Goal: Find contact information: Find contact information

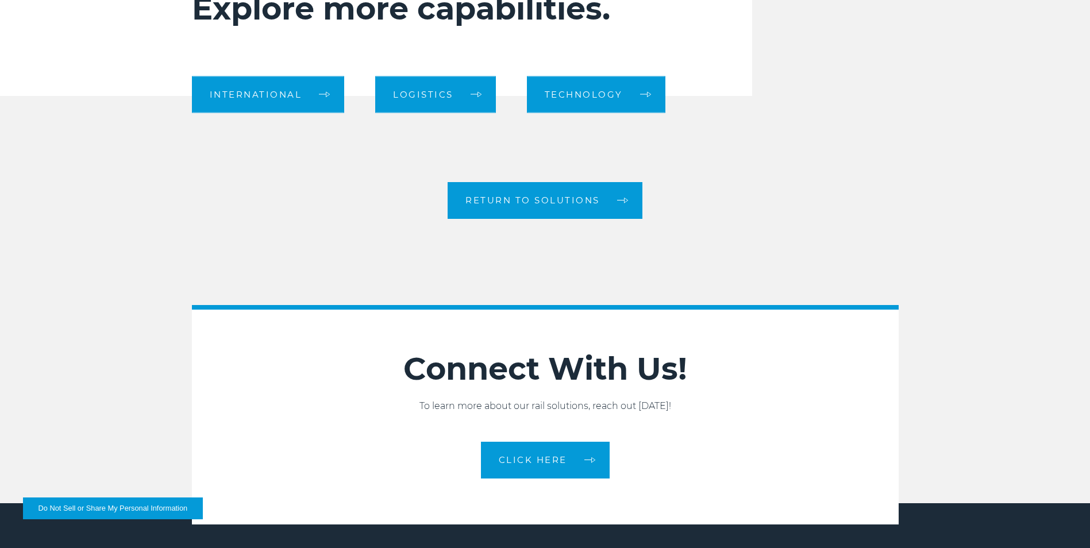
scroll to position [1915, 0]
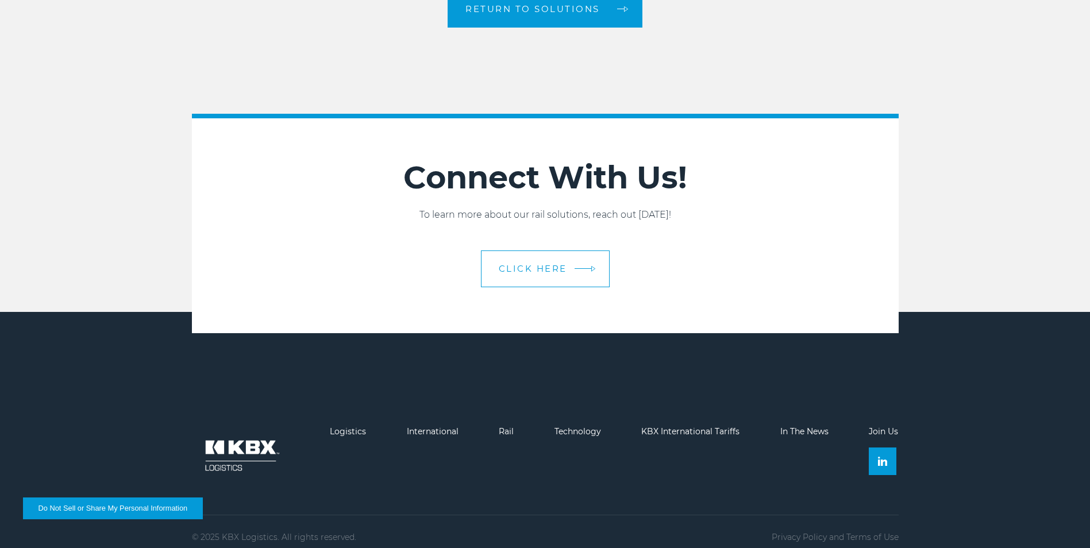
click at [547, 266] on span "CLICK HERE" at bounding box center [533, 268] width 68 height 9
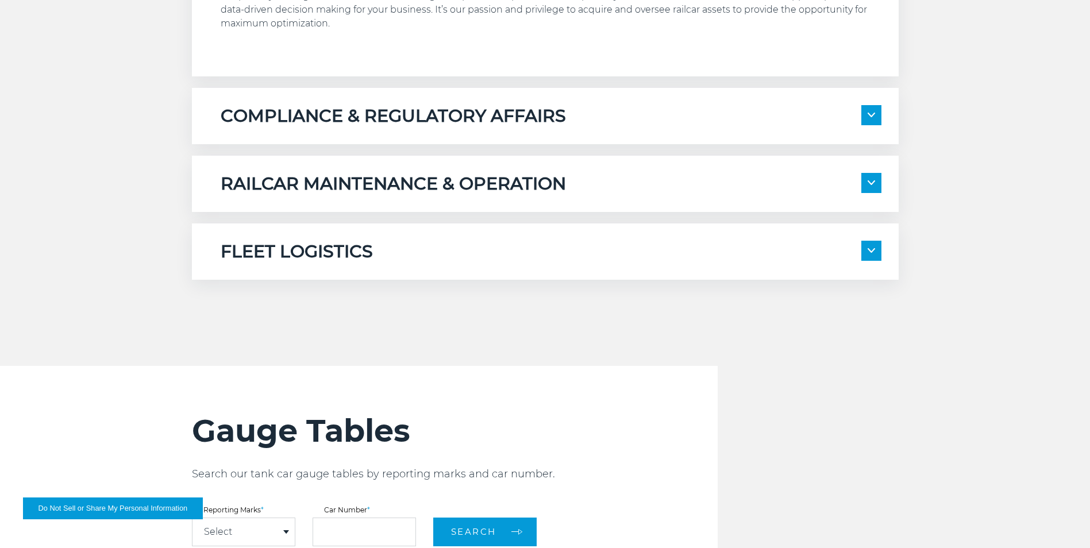
scroll to position [0, 0]
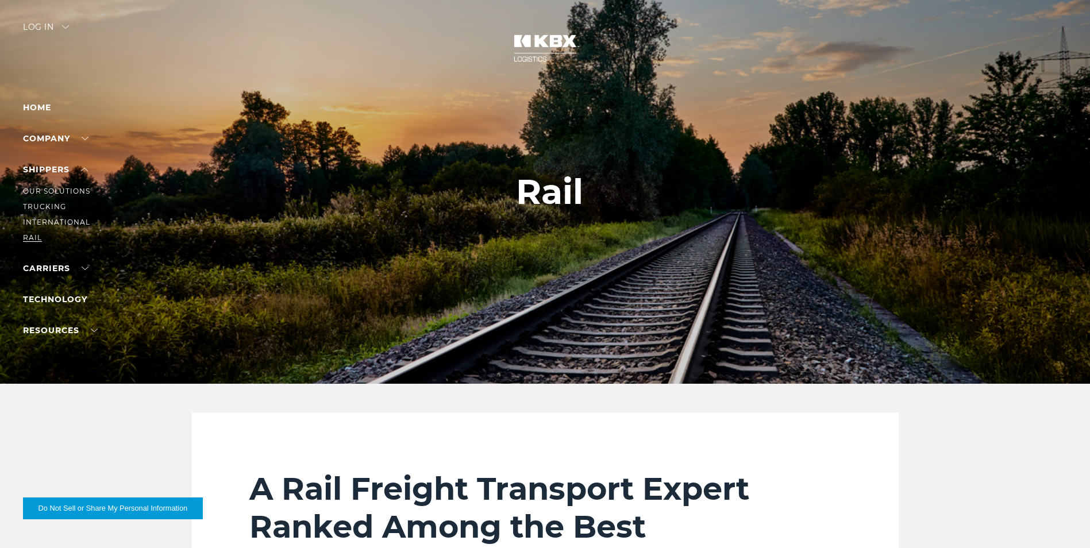
click at [32, 238] on link "RAIL" at bounding box center [32, 237] width 19 height 9
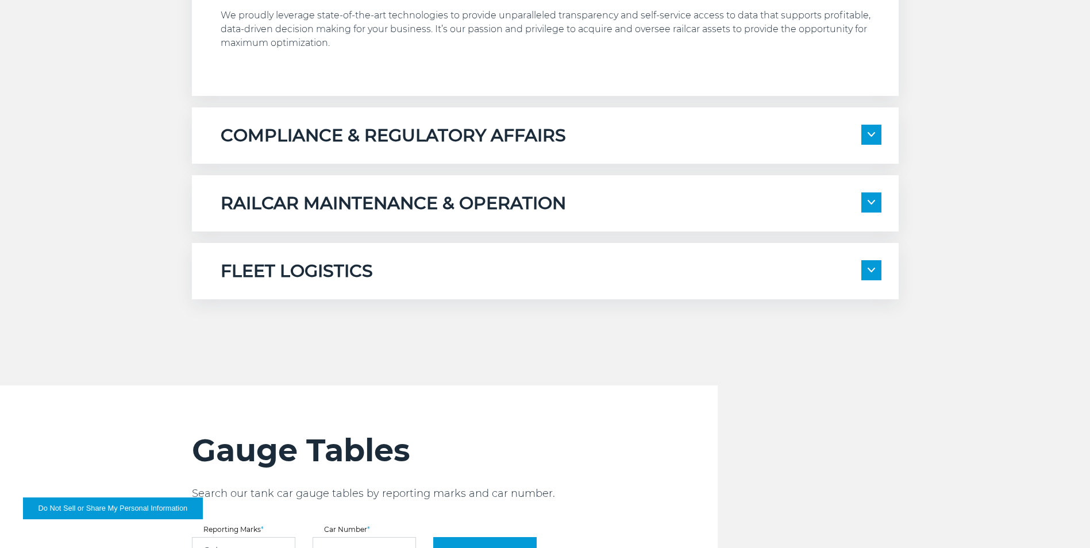
scroll to position [958, 0]
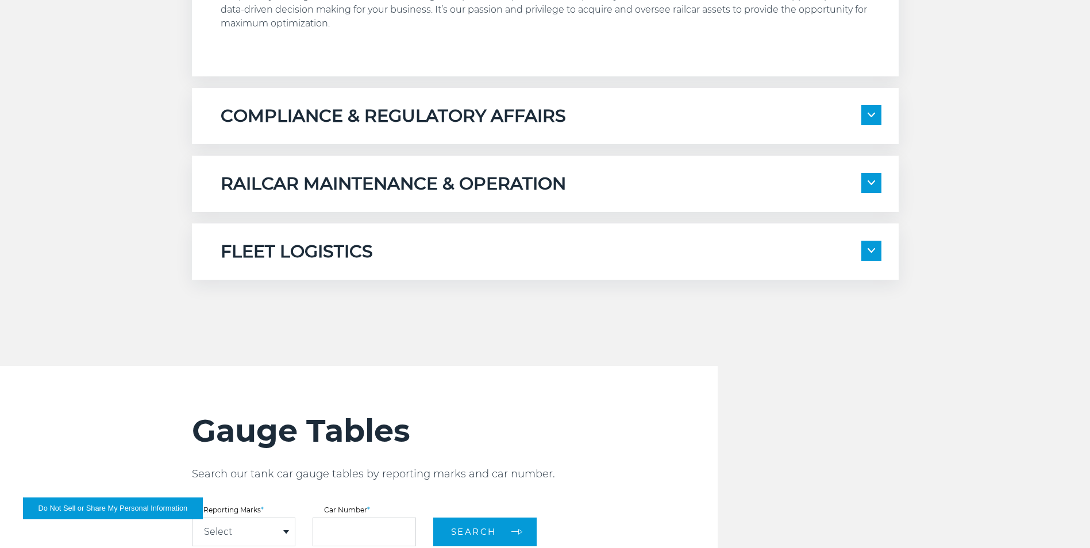
click at [877, 178] on span at bounding box center [871, 183] width 20 height 20
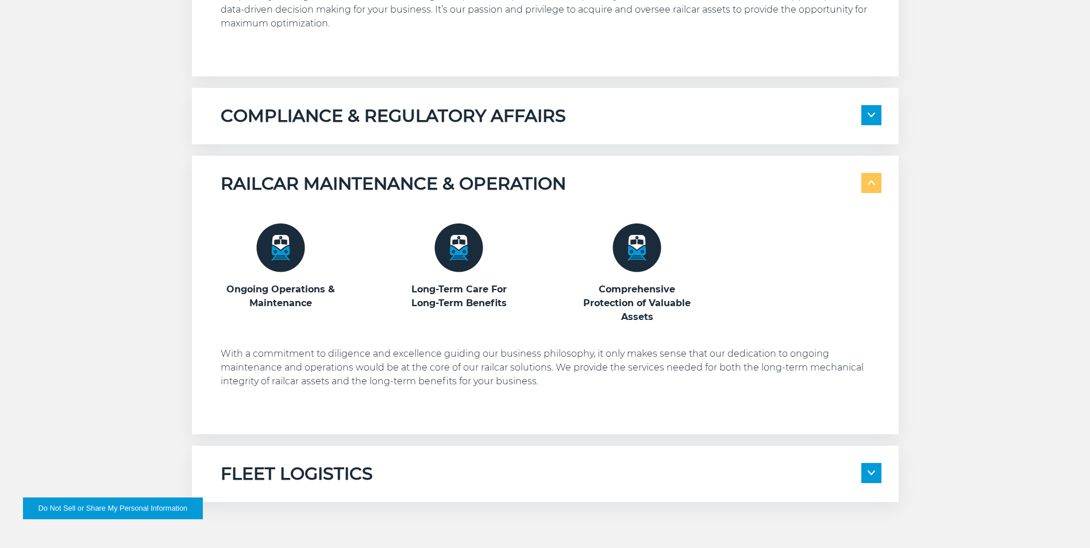
click at [869, 119] on span at bounding box center [871, 115] width 20 height 20
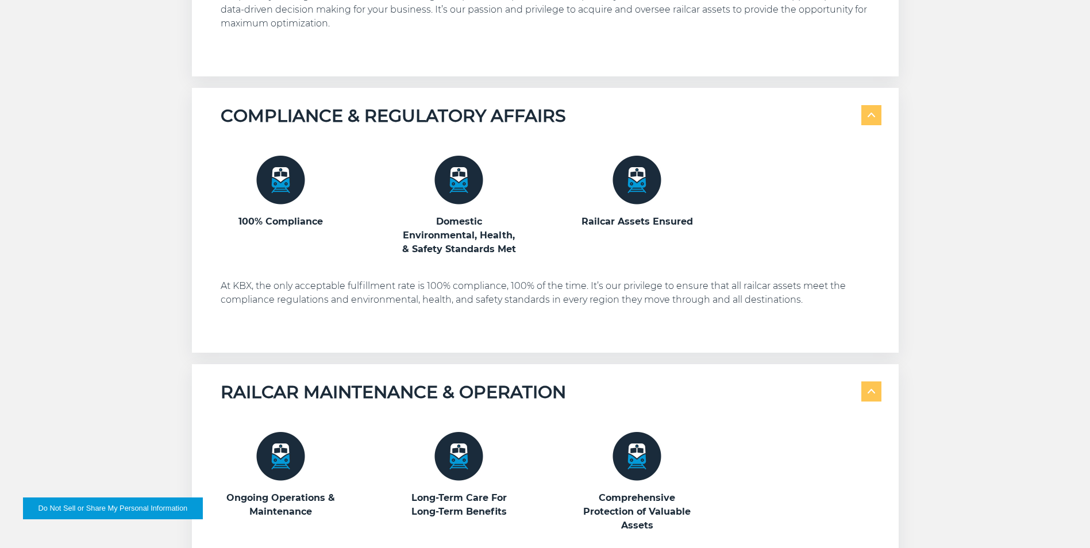
click at [869, 119] on span at bounding box center [871, 115] width 20 height 20
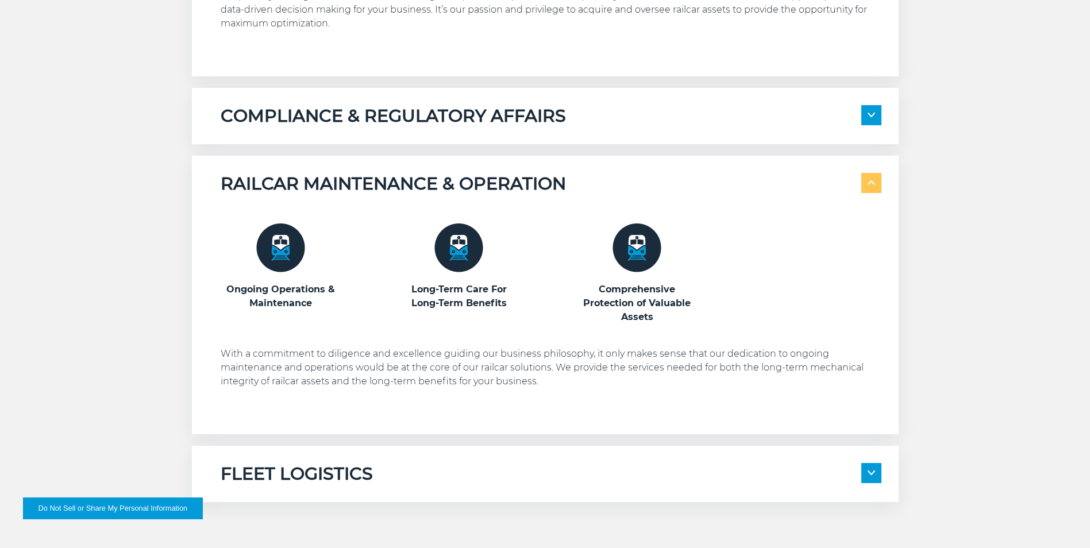
click at [872, 189] on span at bounding box center [871, 183] width 20 height 20
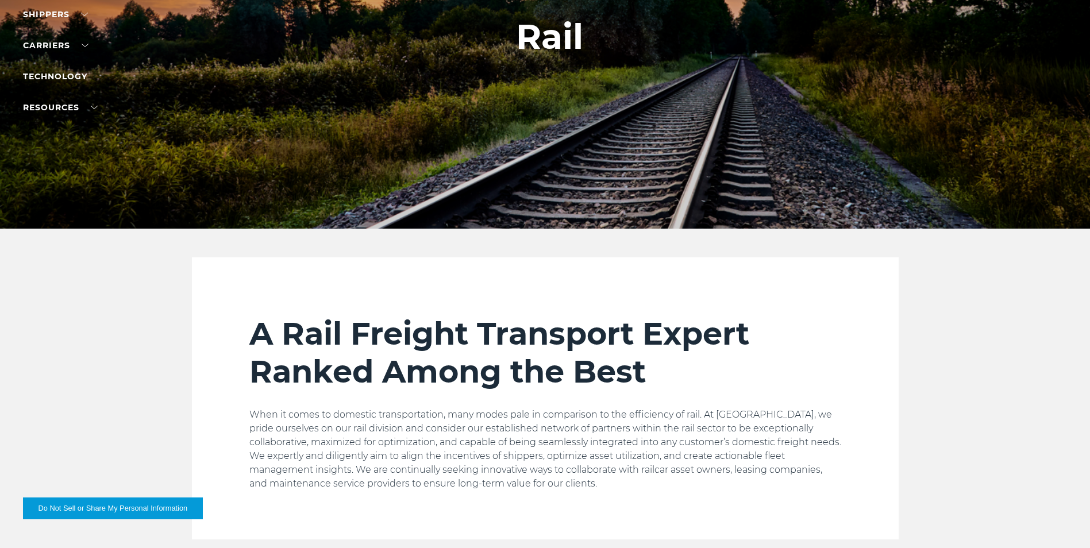
scroll to position [0, 0]
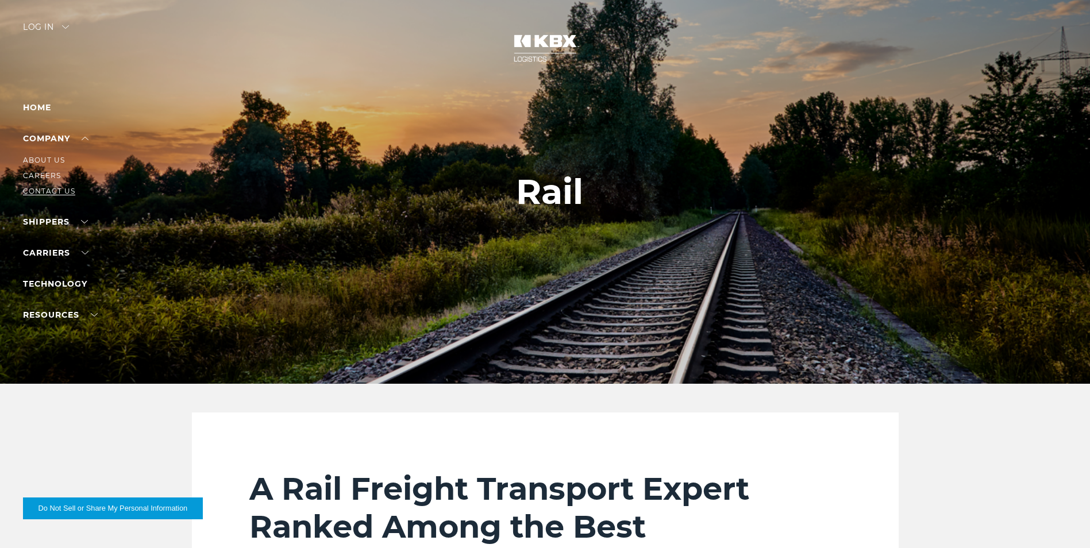
click at [55, 189] on link "Contact Us" at bounding box center [49, 191] width 52 height 9
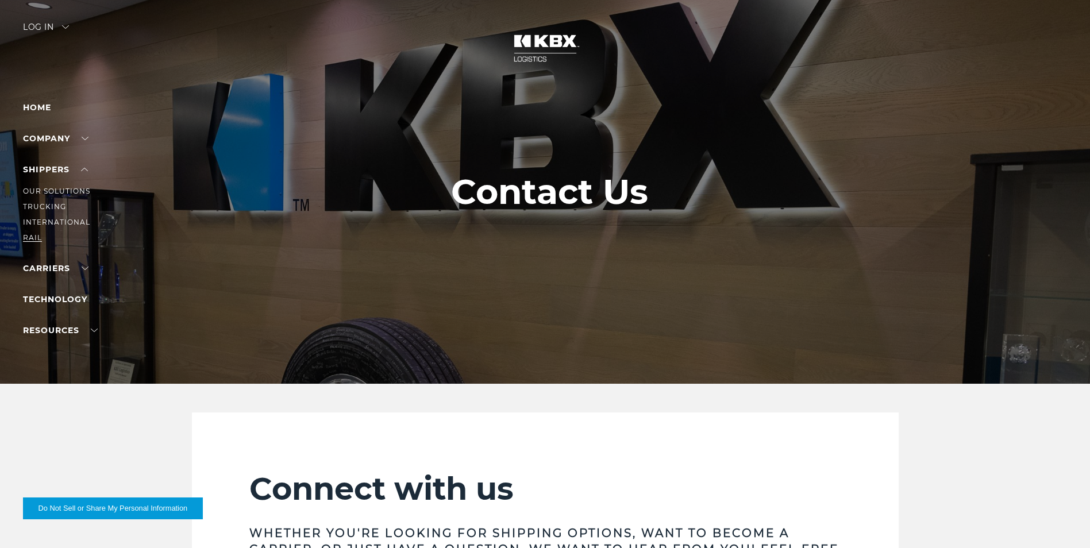
click at [31, 236] on link "RAIL" at bounding box center [32, 237] width 19 height 9
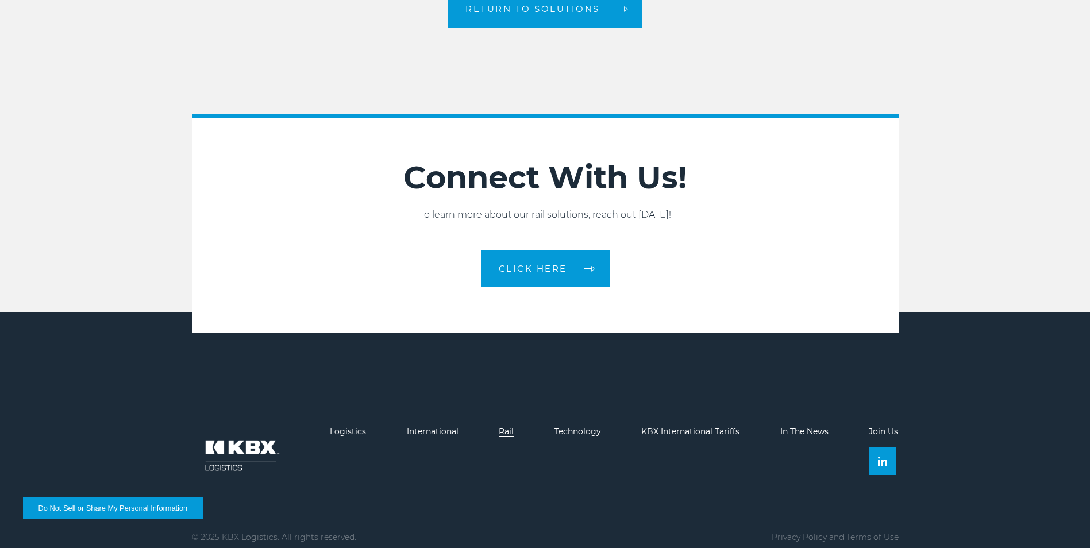
scroll to position [1926, 0]
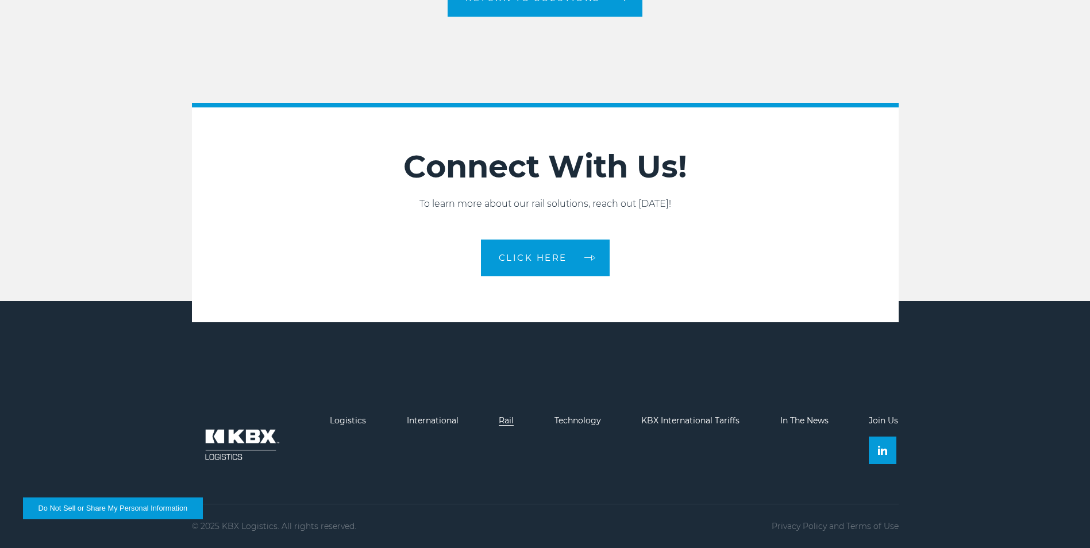
click at [503, 421] on link "Rail" at bounding box center [506, 420] width 15 height 10
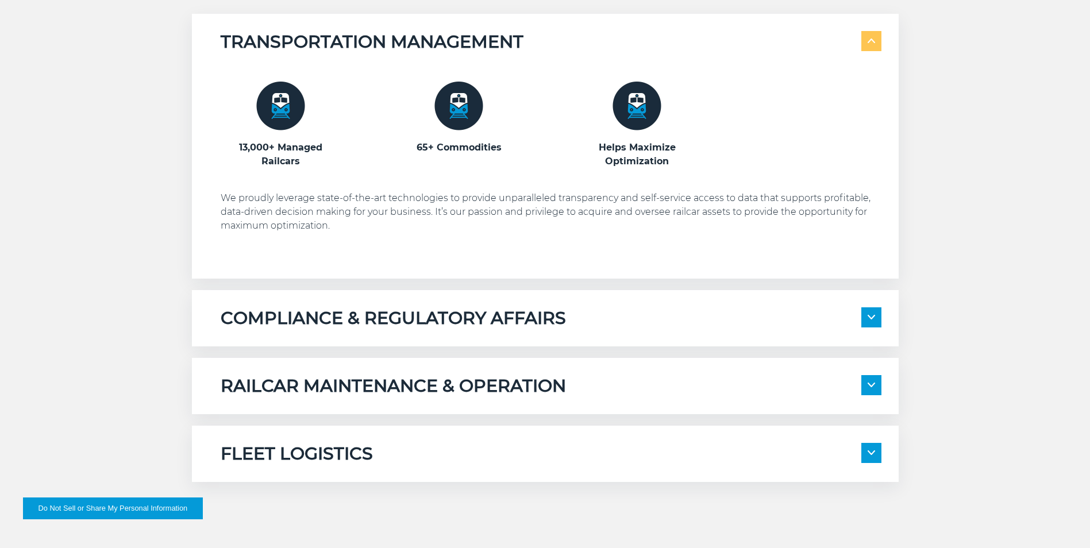
scroll to position [766, 0]
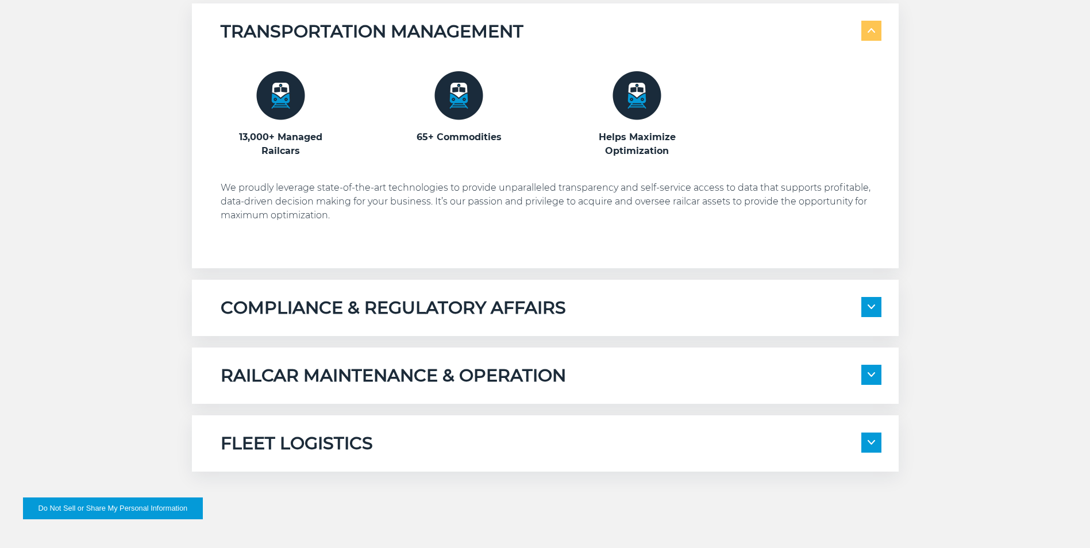
click at [873, 372] on img at bounding box center [870, 374] width 7 height 5
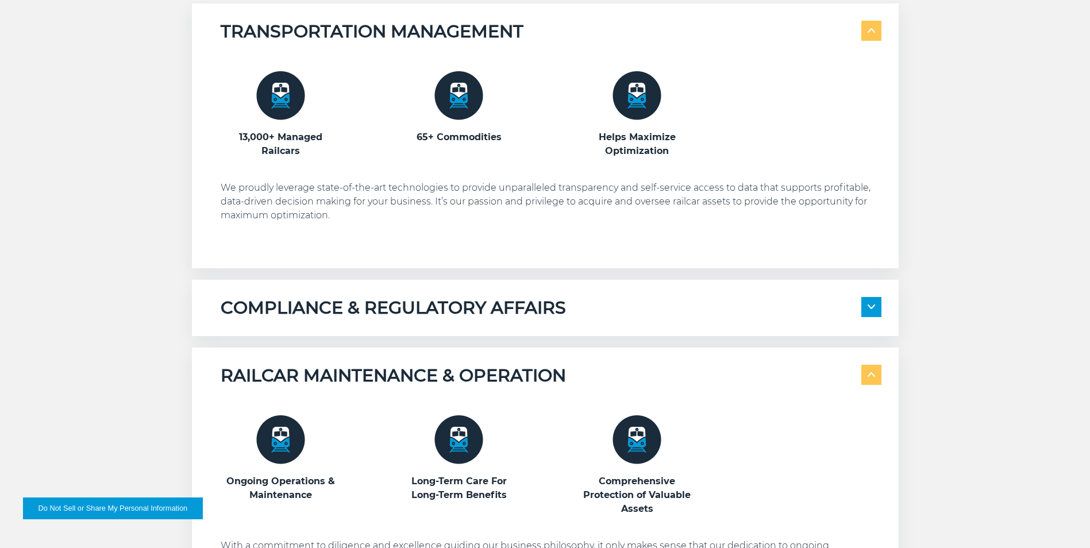
click at [871, 309] on img at bounding box center [870, 306] width 7 height 5
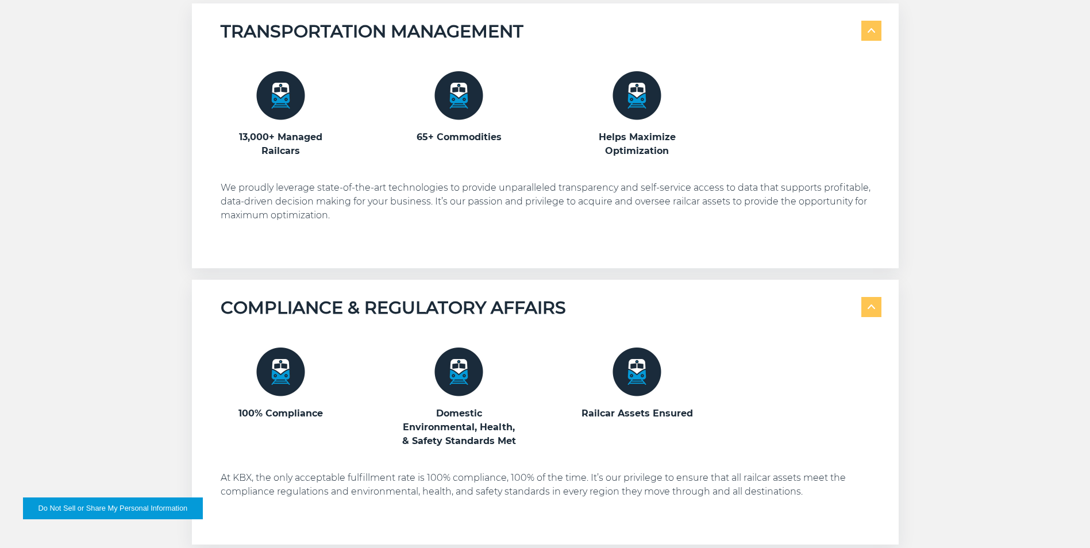
click at [634, 373] on img at bounding box center [636, 372] width 49 height 49
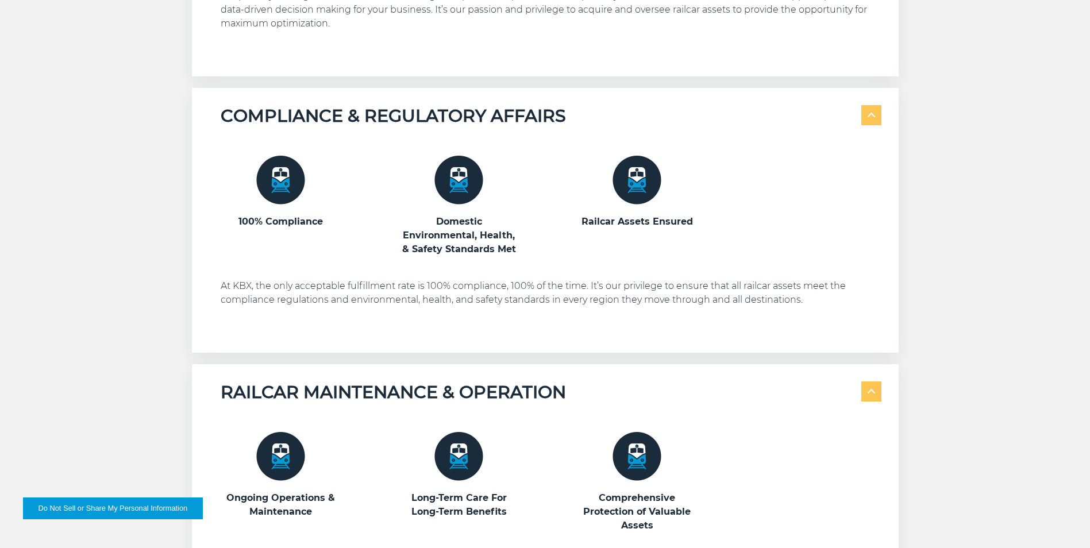
click at [410, 118] on h5 "COMPLIANCE & REGULATORY AFFAIRS" at bounding box center [393, 116] width 345 height 22
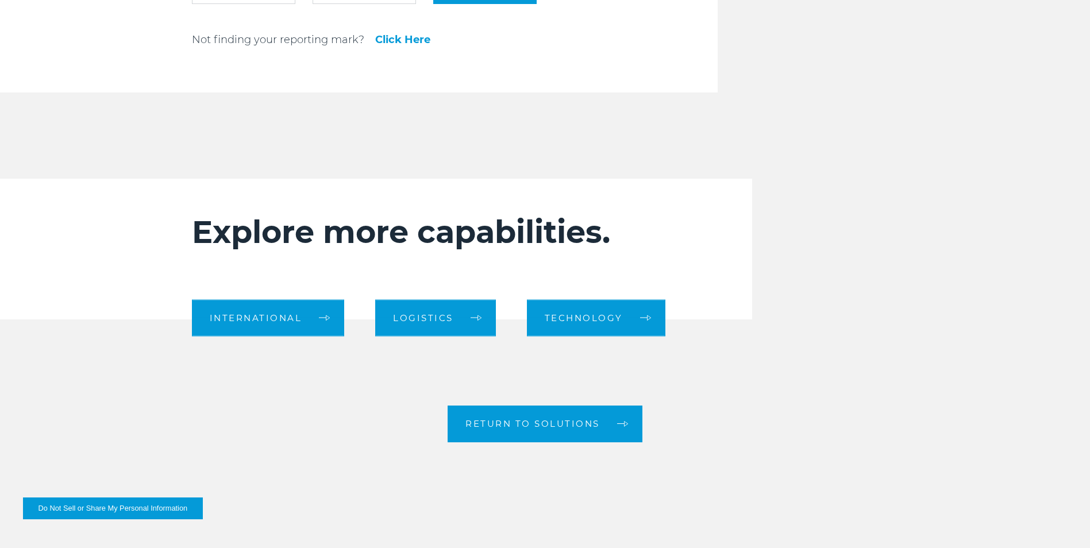
scroll to position [1723, 0]
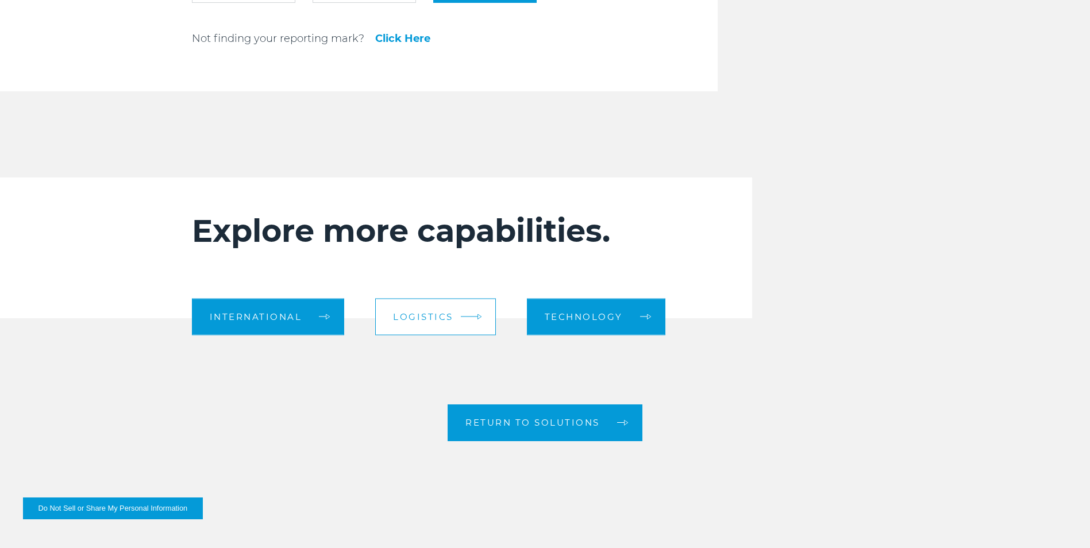
click at [464, 317] on em at bounding box center [469, 317] width 17 height 1
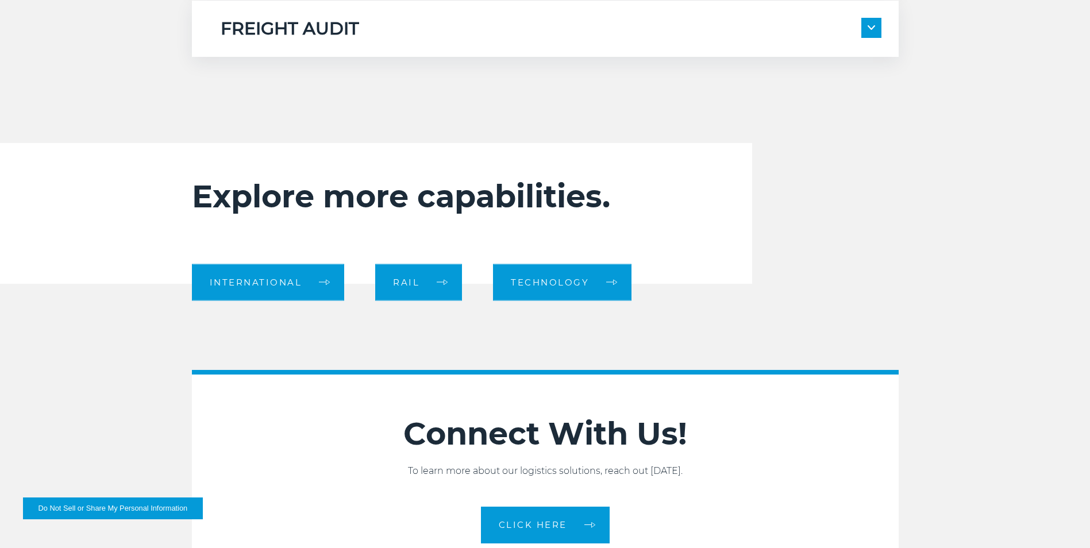
scroll to position [1149, 0]
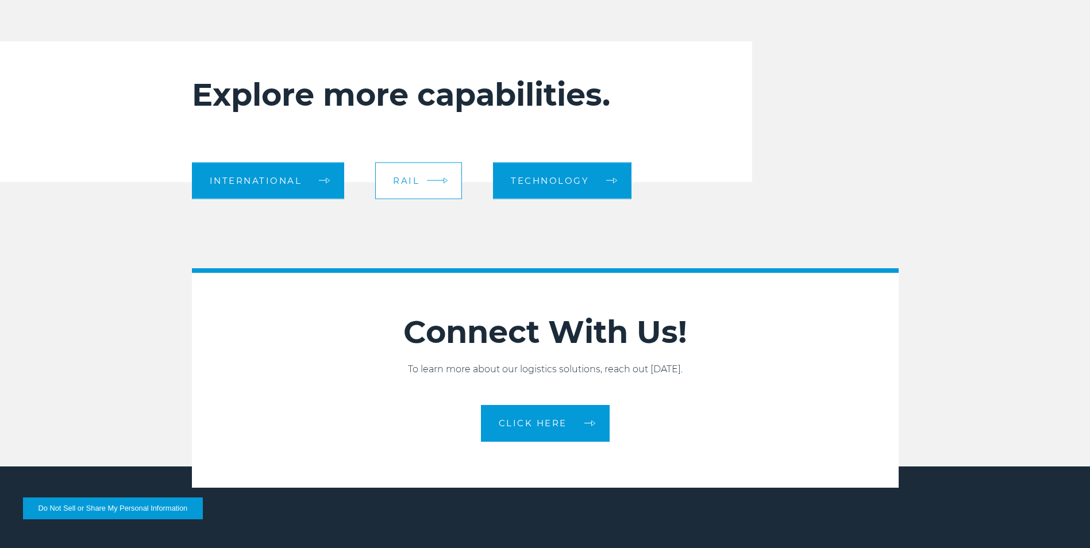
click at [422, 178] on link "Rail" at bounding box center [418, 180] width 87 height 37
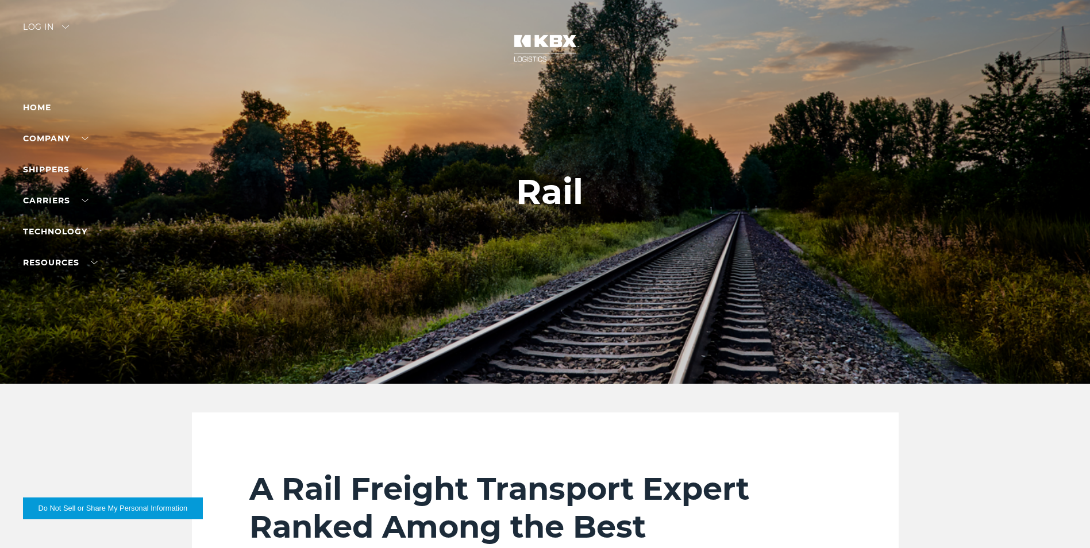
click at [551, 43] on img at bounding box center [545, 48] width 86 height 51
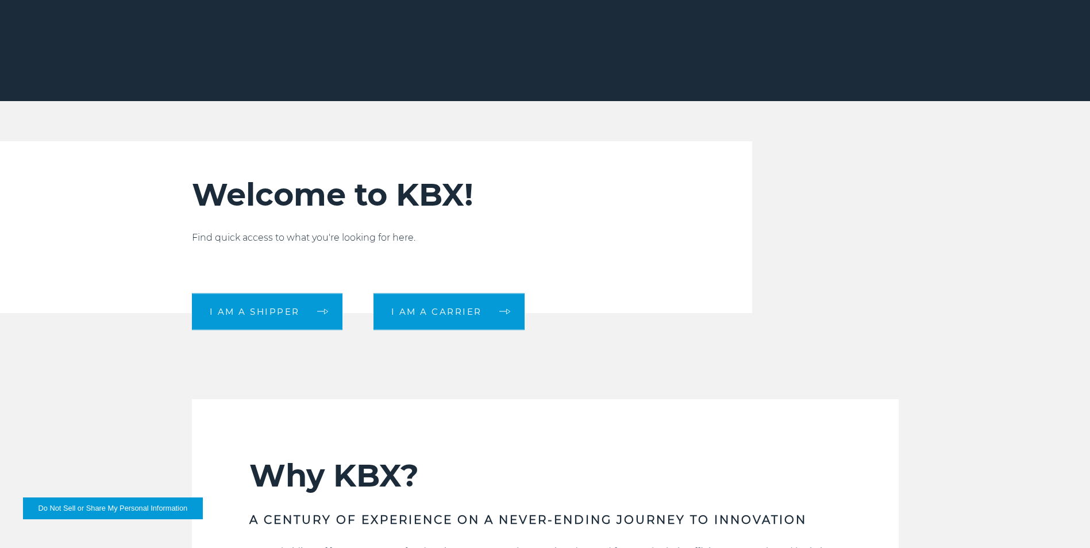
scroll to position [383, 0]
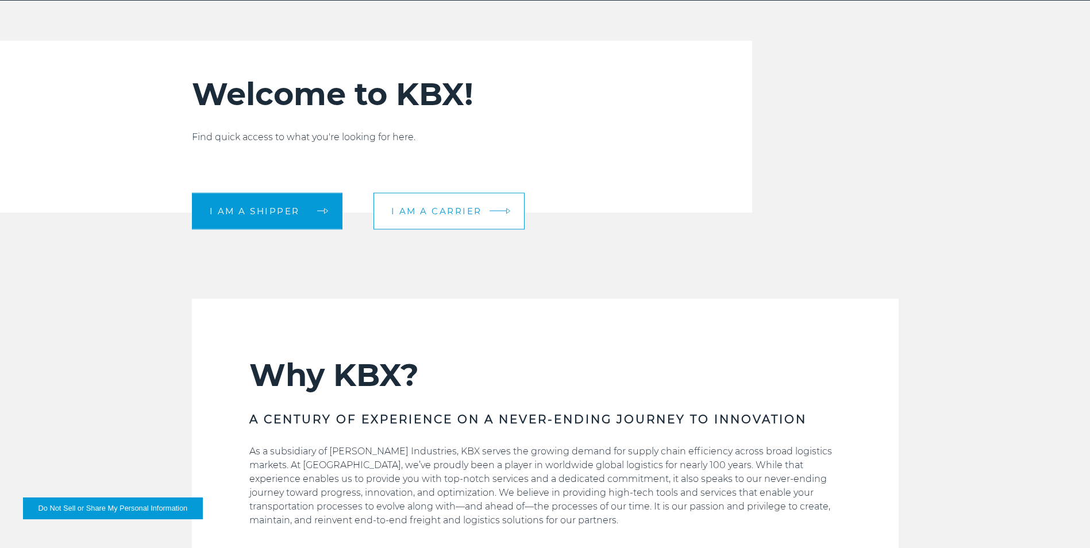
click at [463, 208] on span "I am a carrier" at bounding box center [436, 211] width 91 height 9
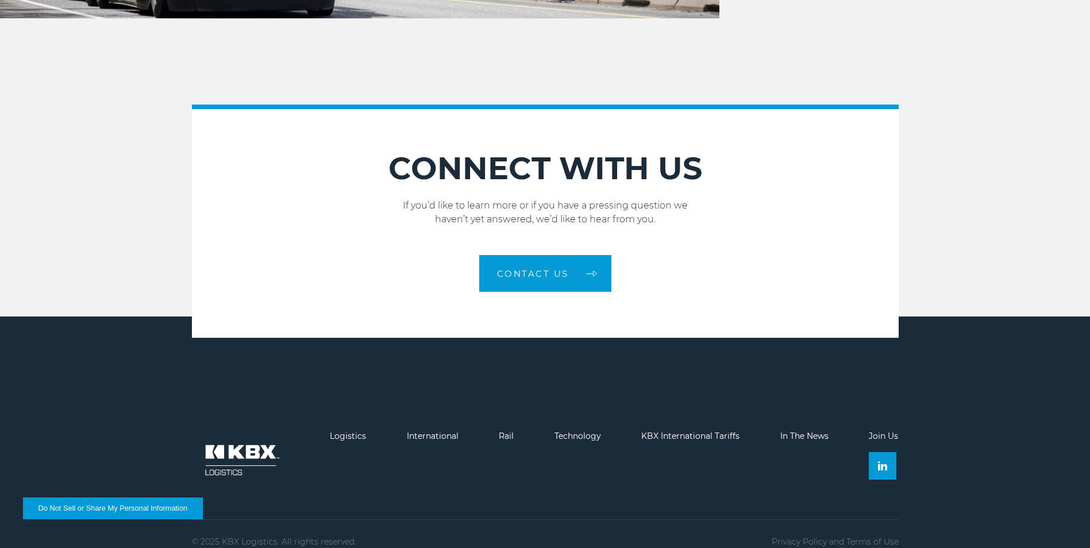
scroll to position [1695, 0]
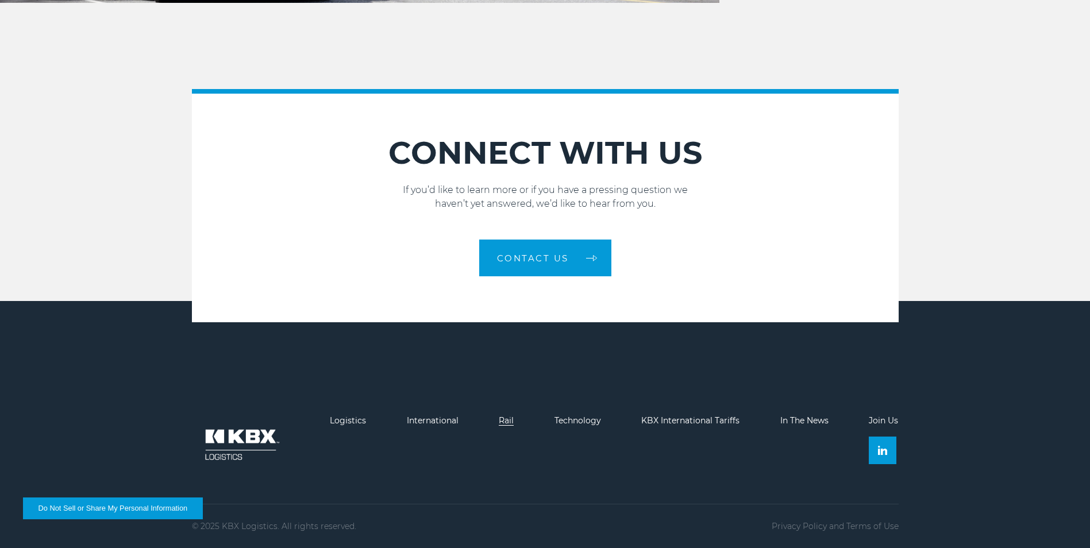
click at [502, 419] on link "Rail" at bounding box center [506, 420] width 15 height 10
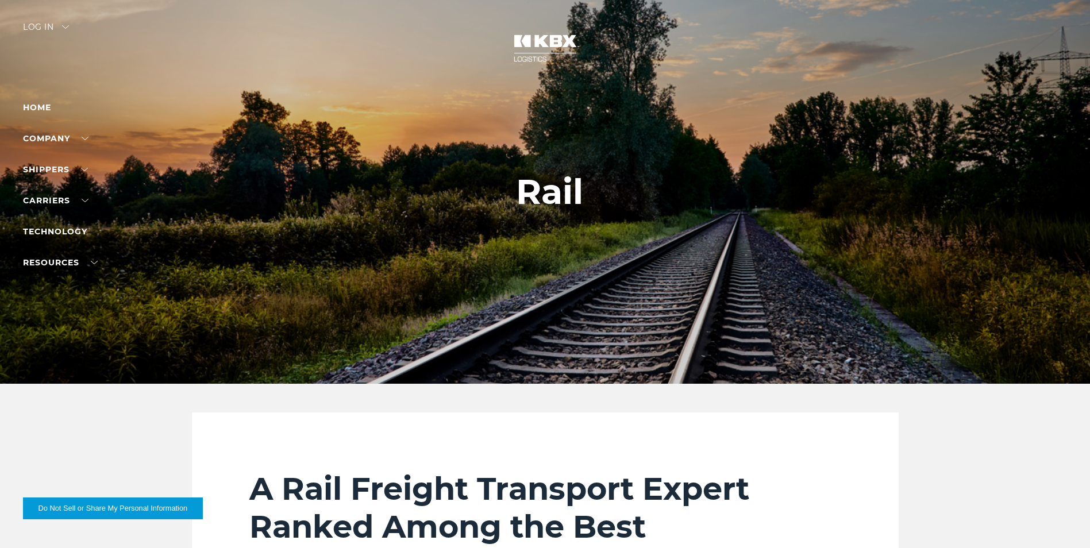
click at [531, 50] on img at bounding box center [545, 48] width 86 height 51
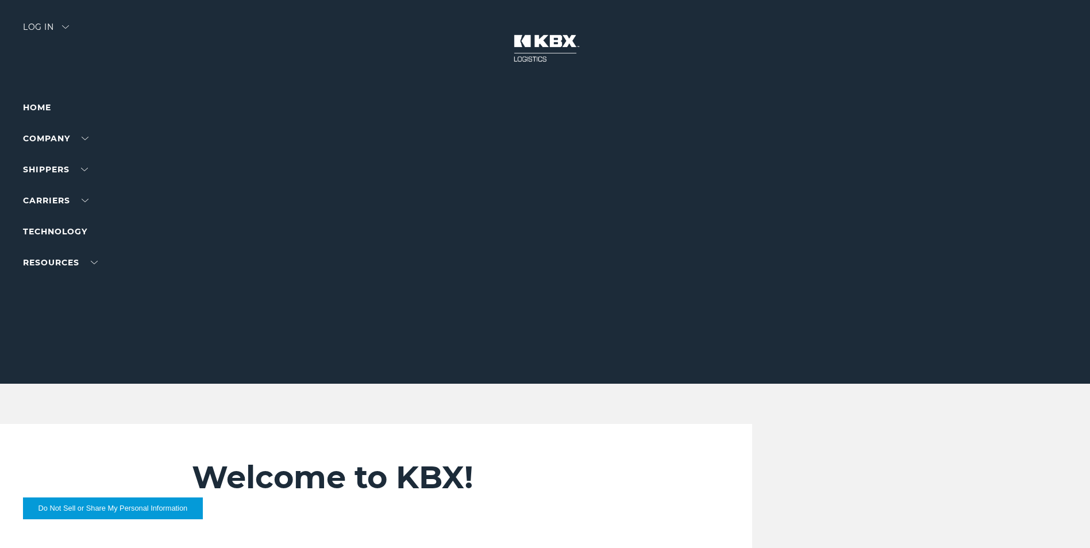
click at [67, 28] on img at bounding box center [65, 26] width 7 height 3
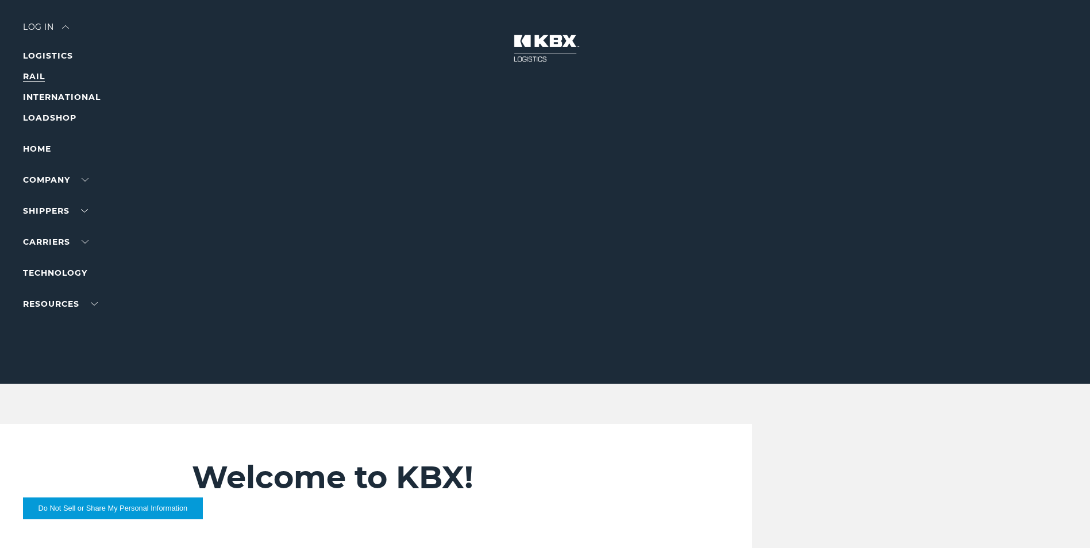
click at [37, 76] on link "RAIL" at bounding box center [34, 76] width 22 height 10
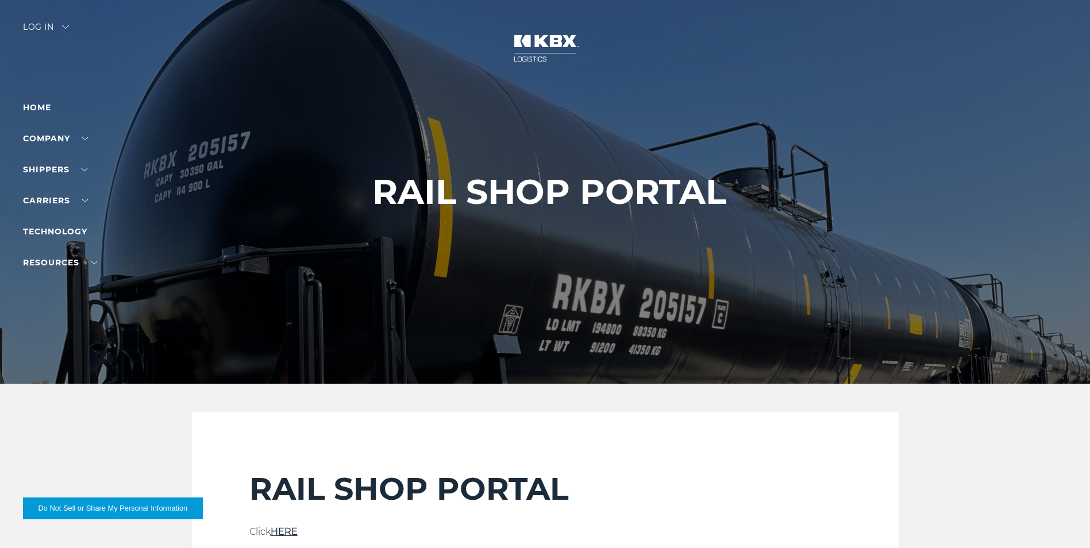
click at [535, 44] on img at bounding box center [545, 48] width 86 height 51
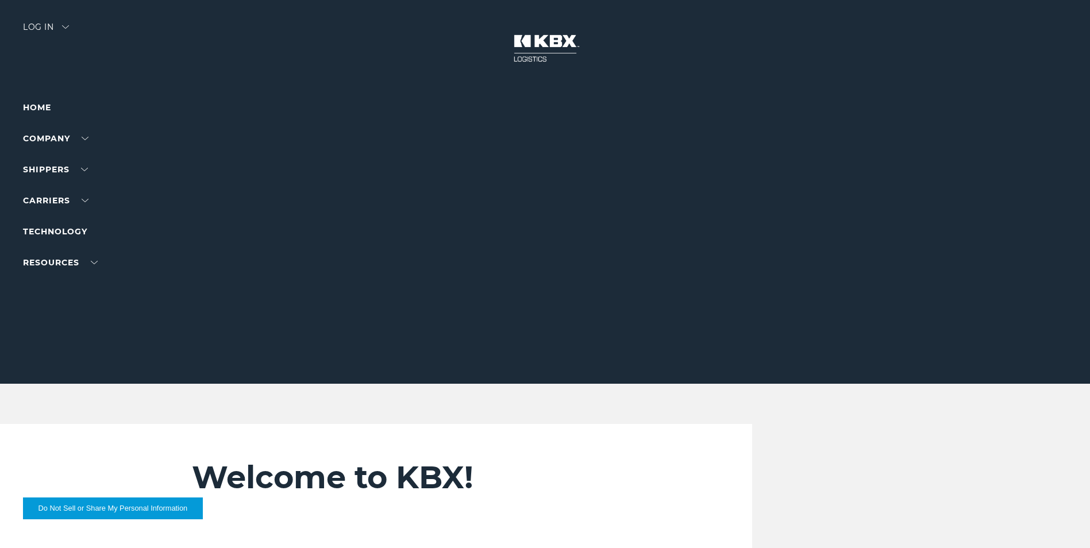
click at [67, 26] on img at bounding box center [65, 26] width 7 height 3
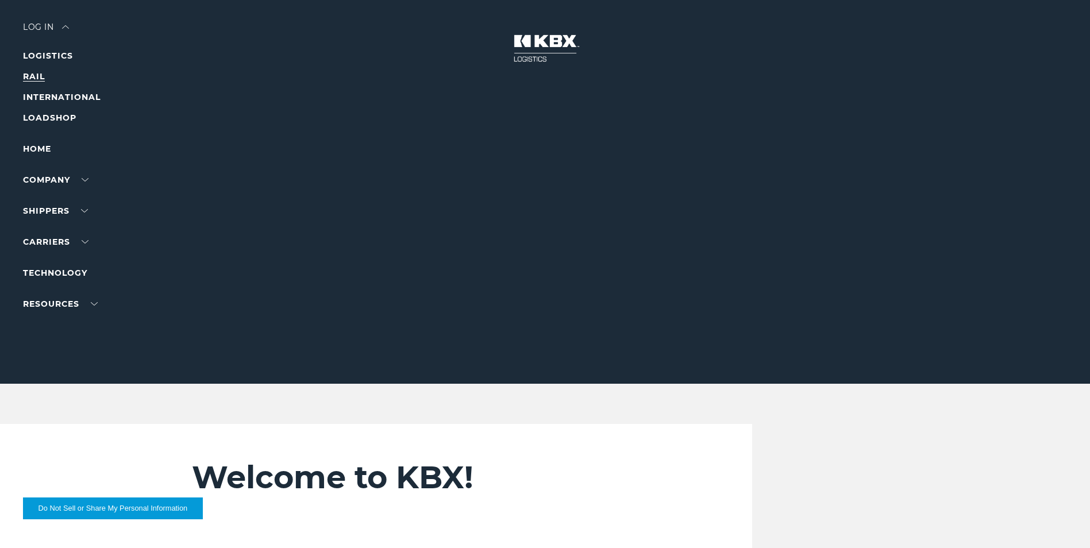
click at [33, 76] on link "RAIL" at bounding box center [34, 76] width 22 height 10
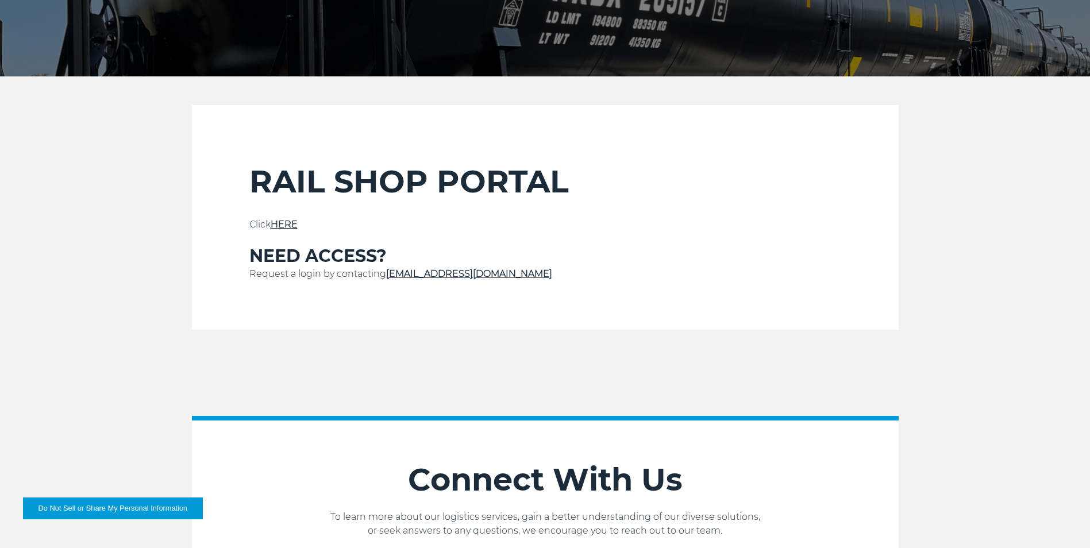
scroll to position [191, 0]
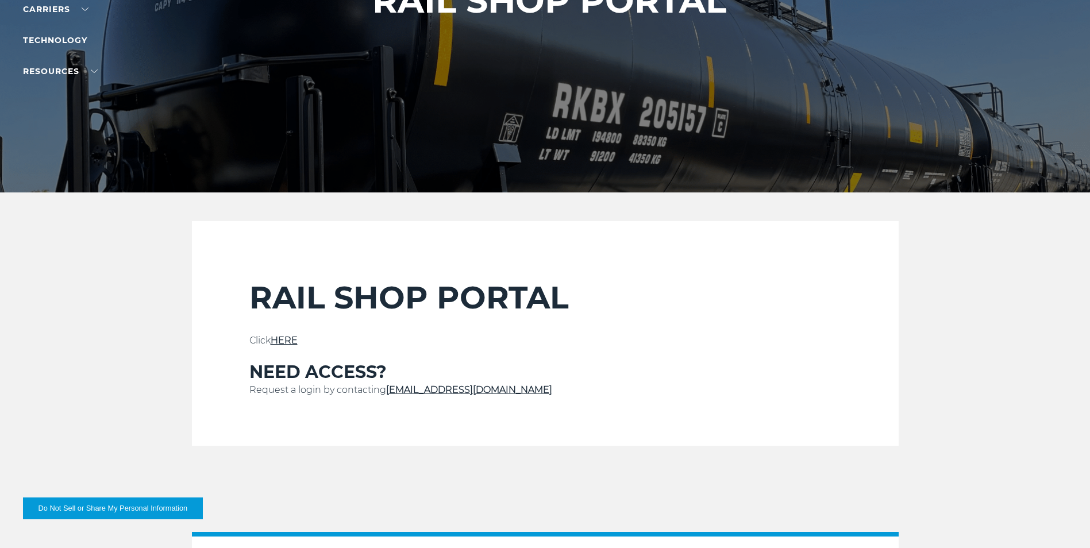
click at [291, 340] on link "HERE" at bounding box center [284, 340] width 27 height 11
